Goal: Information Seeking & Learning: Understand process/instructions

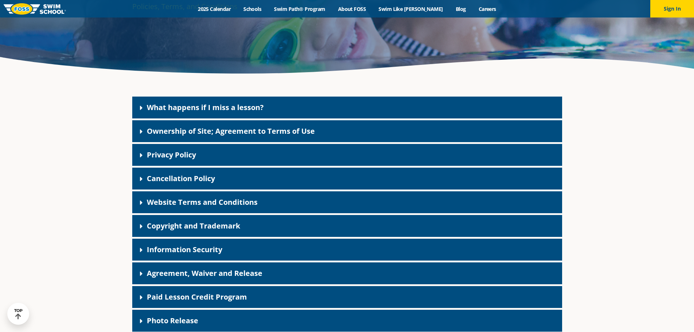
scroll to position [182, 0]
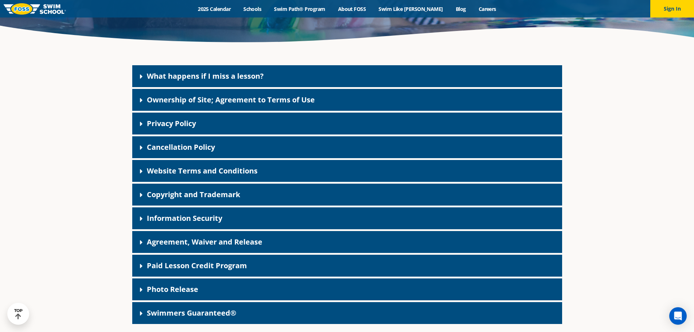
click at [208, 145] on link "Cancellation Policy" at bounding box center [181, 147] width 68 height 10
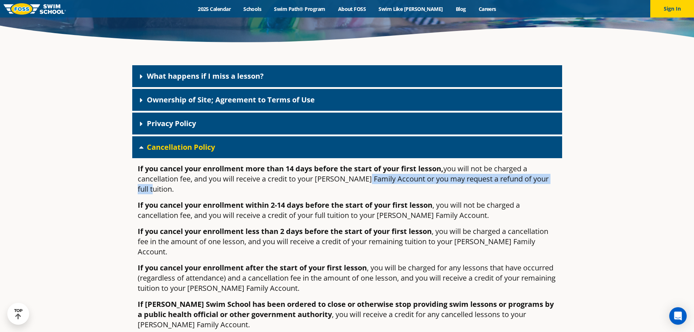
drag, startPoint x: 555, startPoint y: 180, endPoint x: 361, endPoint y: 174, distance: 194.0
click at [361, 174] on p "If you cancel your enrollment more than 14 days before the start of your first …" at bounding box center [347, 179] width 419 height 31
click at [142, 152] on div "Cancellation Policy" at bounding box center [347, 147] width 430 height 22
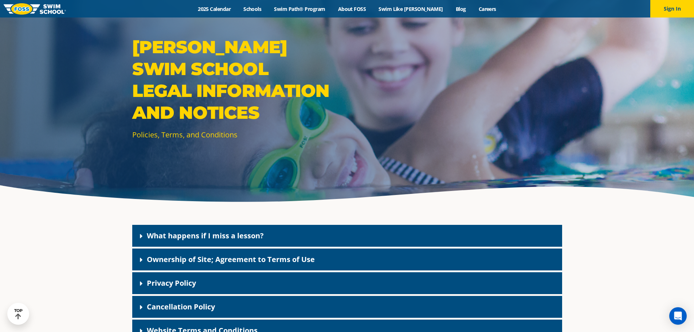
scroll to position [9, 0]
